Goal: Navigation & Orientation: Find specific page/section

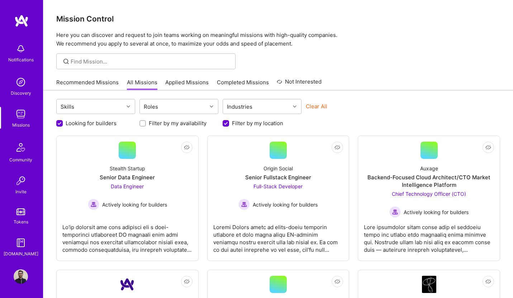
scroll to position [56, 0]
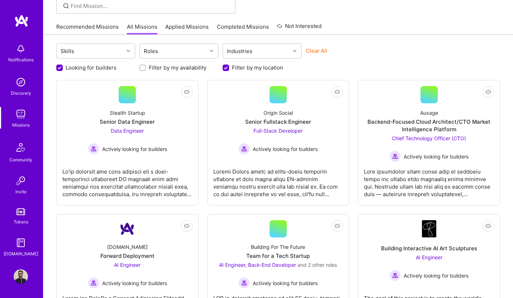
click at [22, 120] on img at bounding box center [21, 114] width 14 height 14
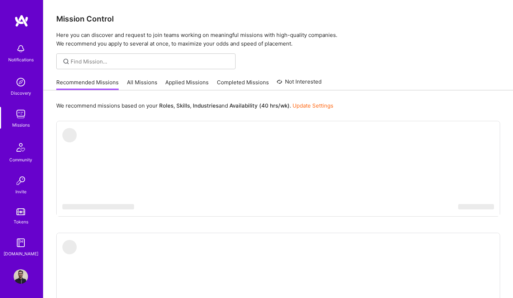
click at [142, 85] on link "All Missions" at bounding box center [142, 84] width 30 height 12
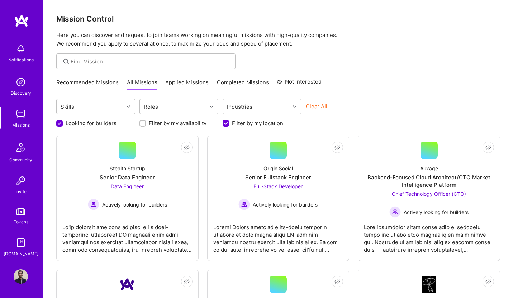
click at [190, 81] on link "Applied Missions" at bounding box center [186, 84] width 43 height 12
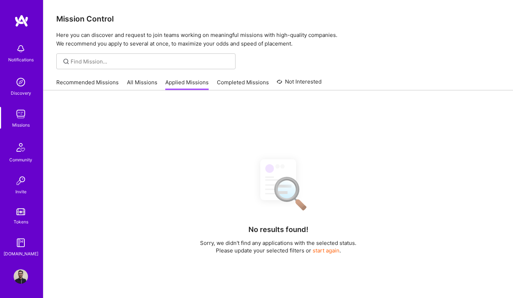
click at [230, 84] on link "Completed Missions" at bounding box center [243, 84] width 52 height 12
